Goal: Task Accomplishment & Management: Use online tool/utility

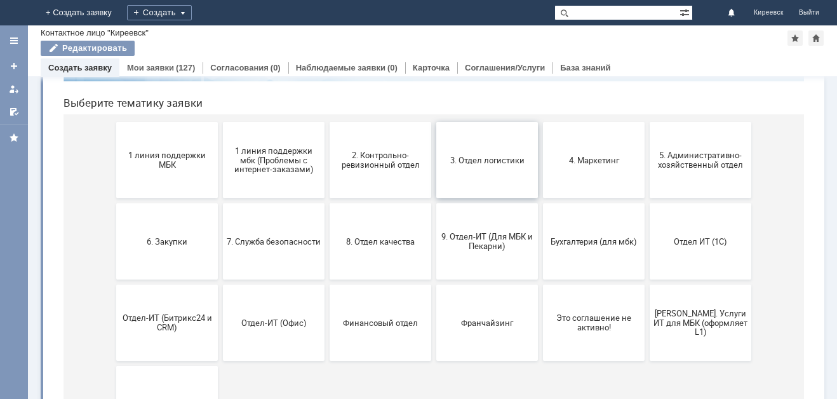
scroll to position [127, 0]
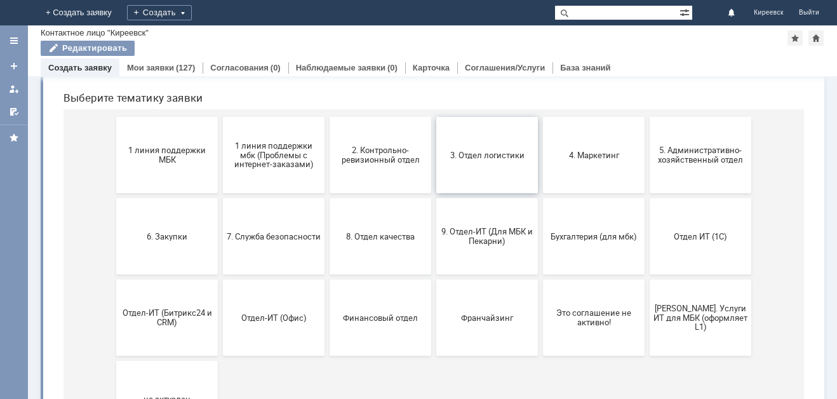
click at [455, 189] on button "3. Отдел логистики" at bounding box center [487, 155] width 102 height 76
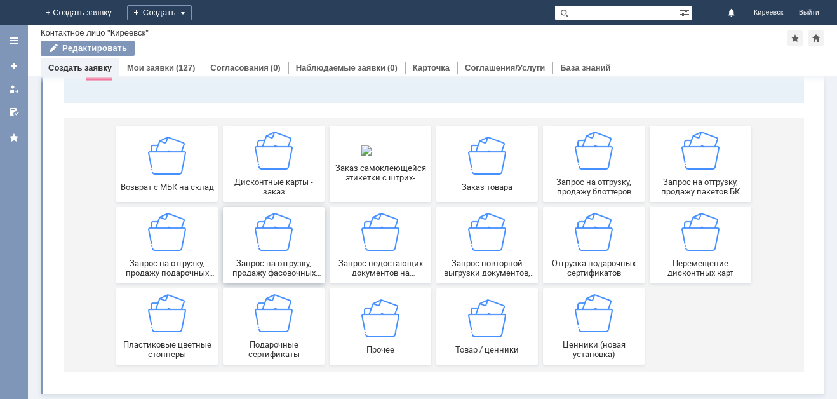
scroll to position [121, 0]
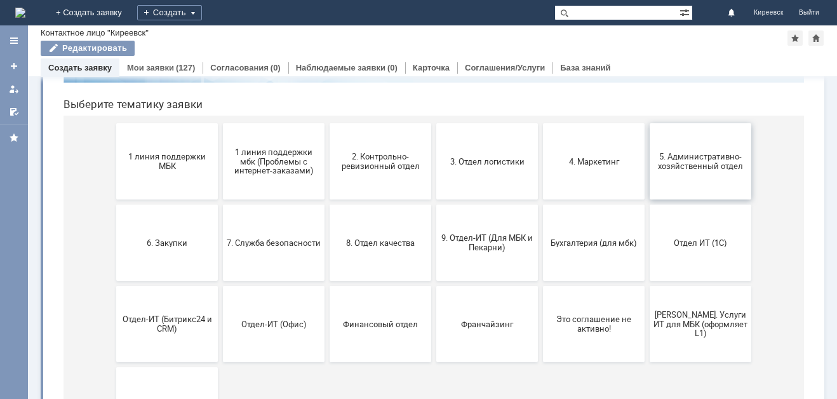
click at [671, 166] on span "5. Административно-хозяйственный отдел" at bounding box center [700, 161] width 94 height 19
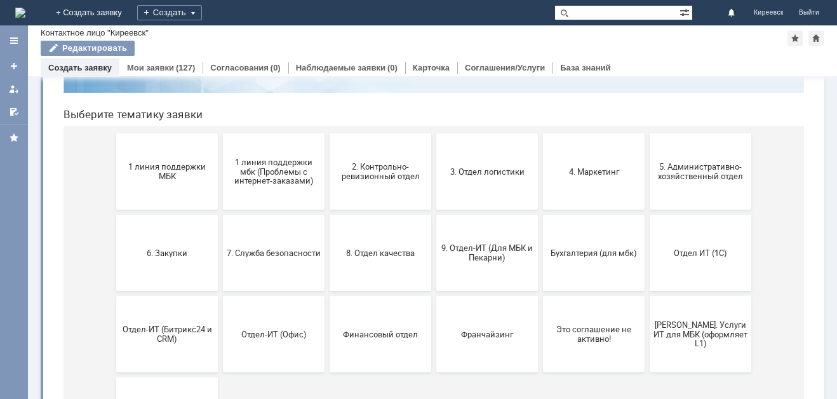
scroll to position [127, 0]
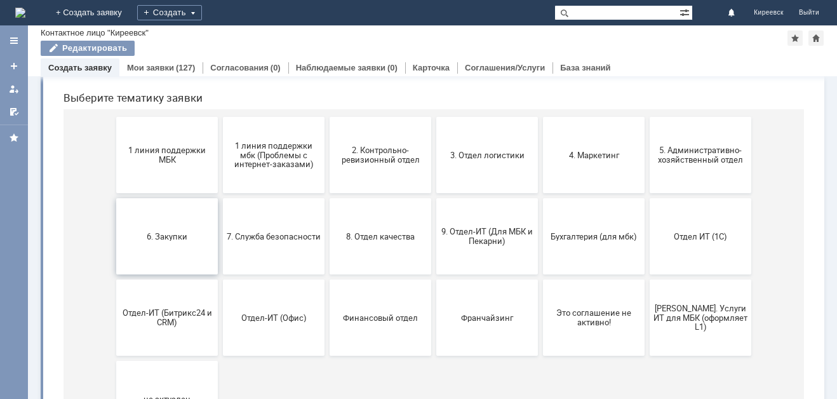
click at [150, 253] on button "6. Закупки" at bounding box center [167, 236] width 102 height 76
click at [361, 251] on button "8. Отдел качества" at bounding box center [380, 236] width 102 height 76
click at [682, 243] on button "Отдел ИТ (1С)" at bounding box center [700, 236] width 102 height 76
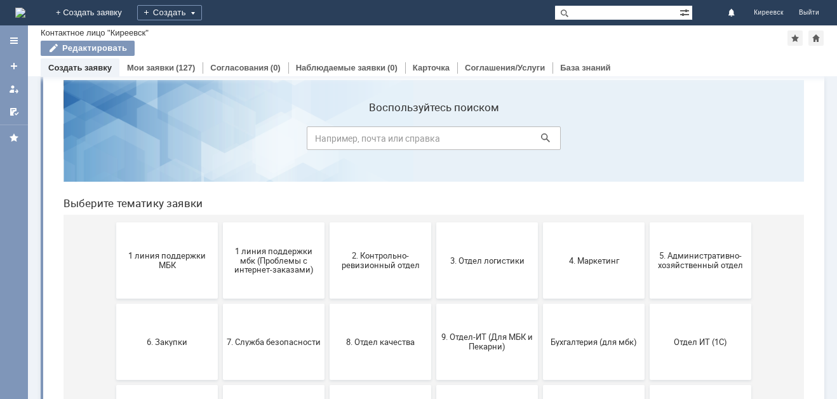
scroll to position [0, 0]
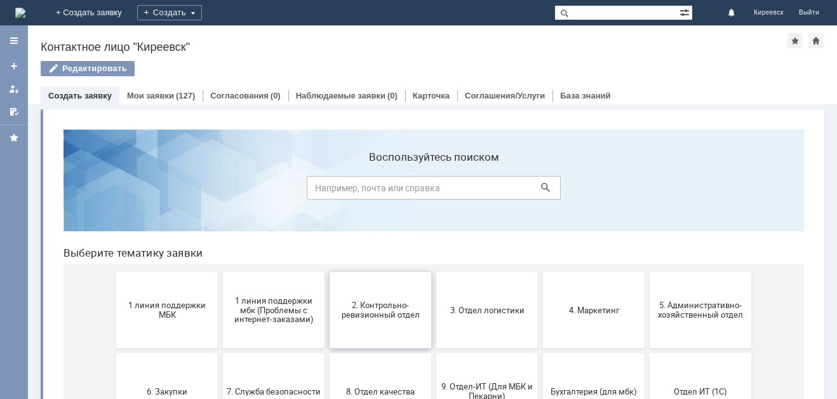
click at [392, 317] on span "2. Контрольно-ревизионный отдел" at bounding box center [380, 309] width 94 height 19
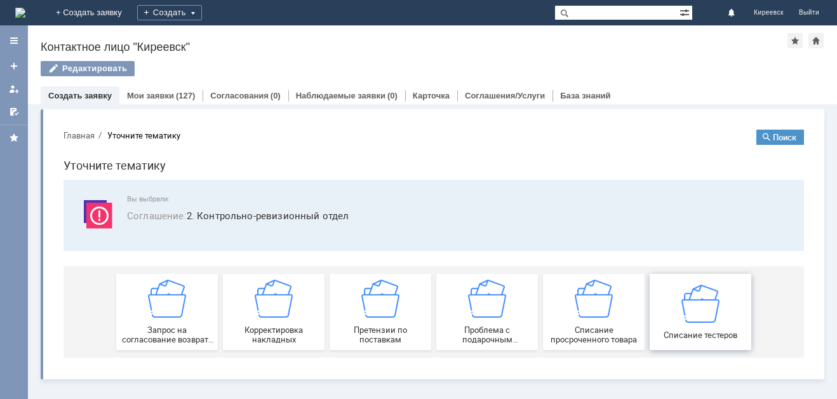
click at [695, 314] on img at bounding box center [700, 303] width 38 height 38
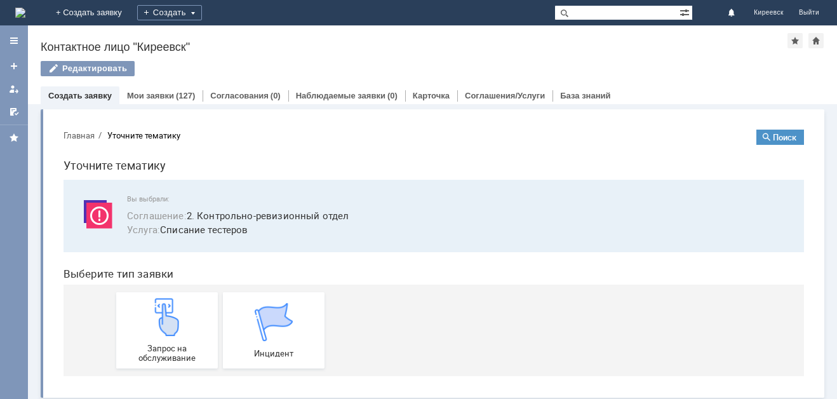
scroll to position [4, 0]
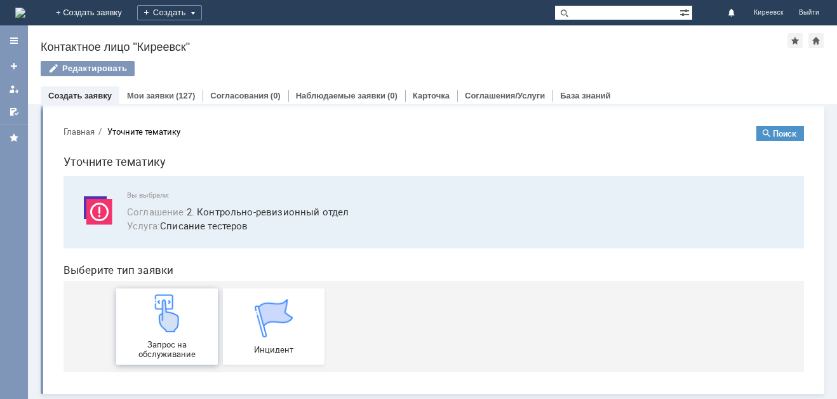
click at [184, 316] on div "Запрос на обслуживание" at bounding box center [167, 326] width 94 height 65
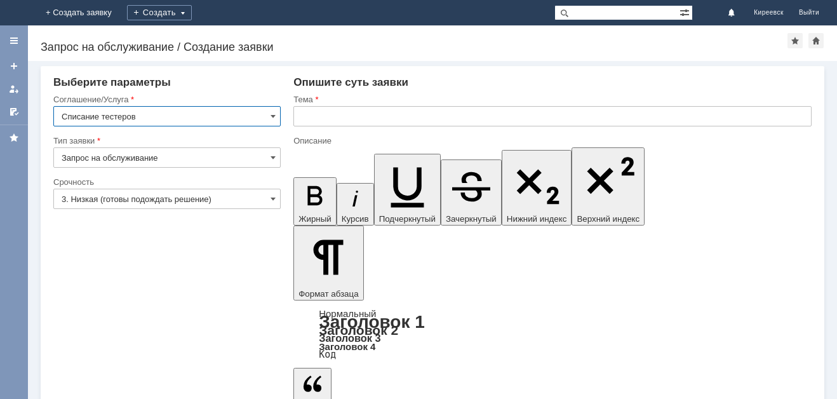
click at [15, 13] on img at bounding box center [15, 13] width 0 height 0
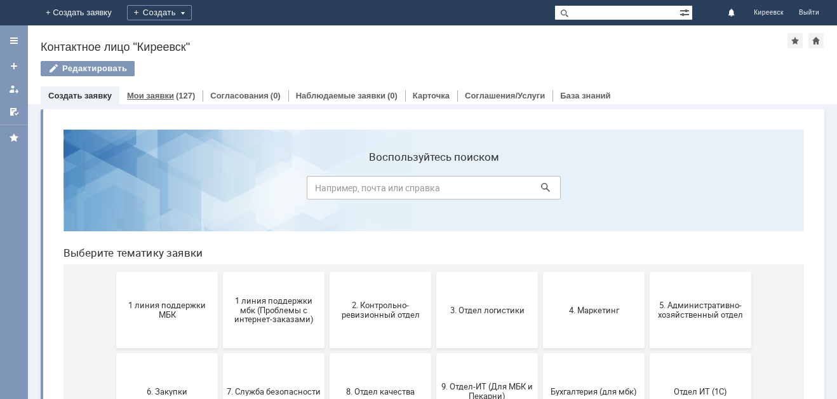
click at [169, 89] on div "Мои заявки (127)" at bounding box center [160, 95] width 83 height 18
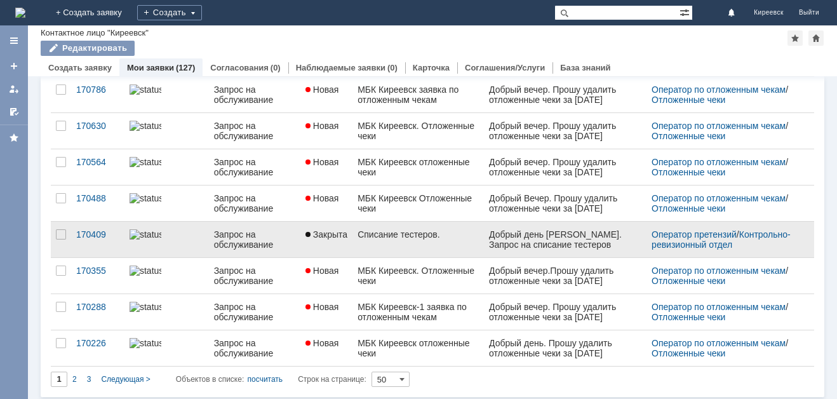
click at [435, 227] on link "Списание тестеров." at bounding box center [417, 240] width 131 height 36
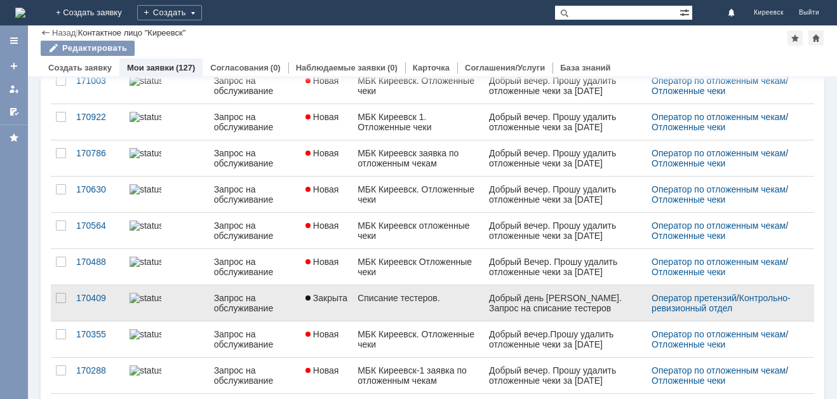
click at [281, 306] on div "Запрос на обслуживание" at bounding box center [254, 303] width 81 height 20
